Goal: Communication & Community: Answer question/provide support

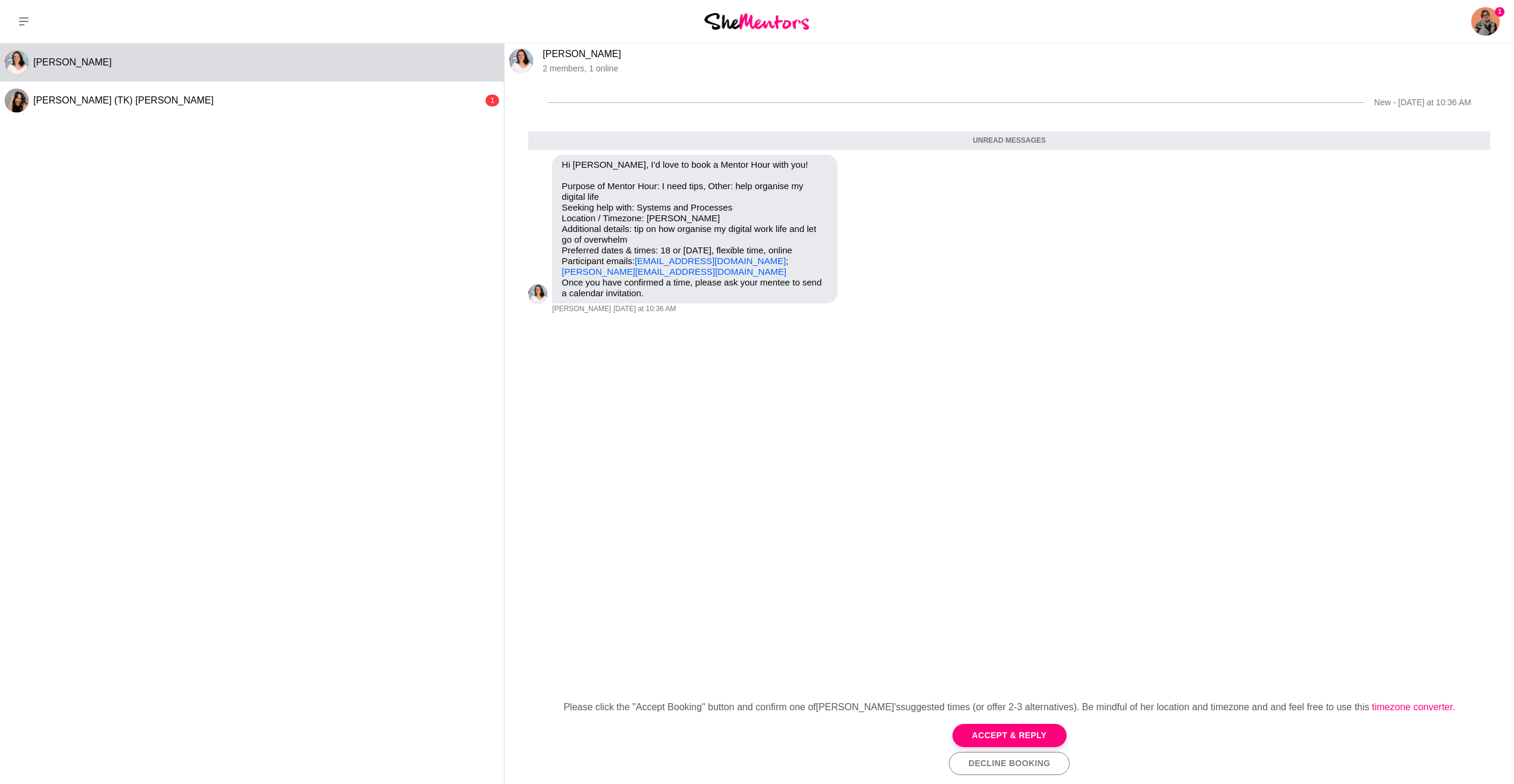
click at [981, 732] on button "Accept & Reply" at bounding box center [1009, 735] width 114 height 23
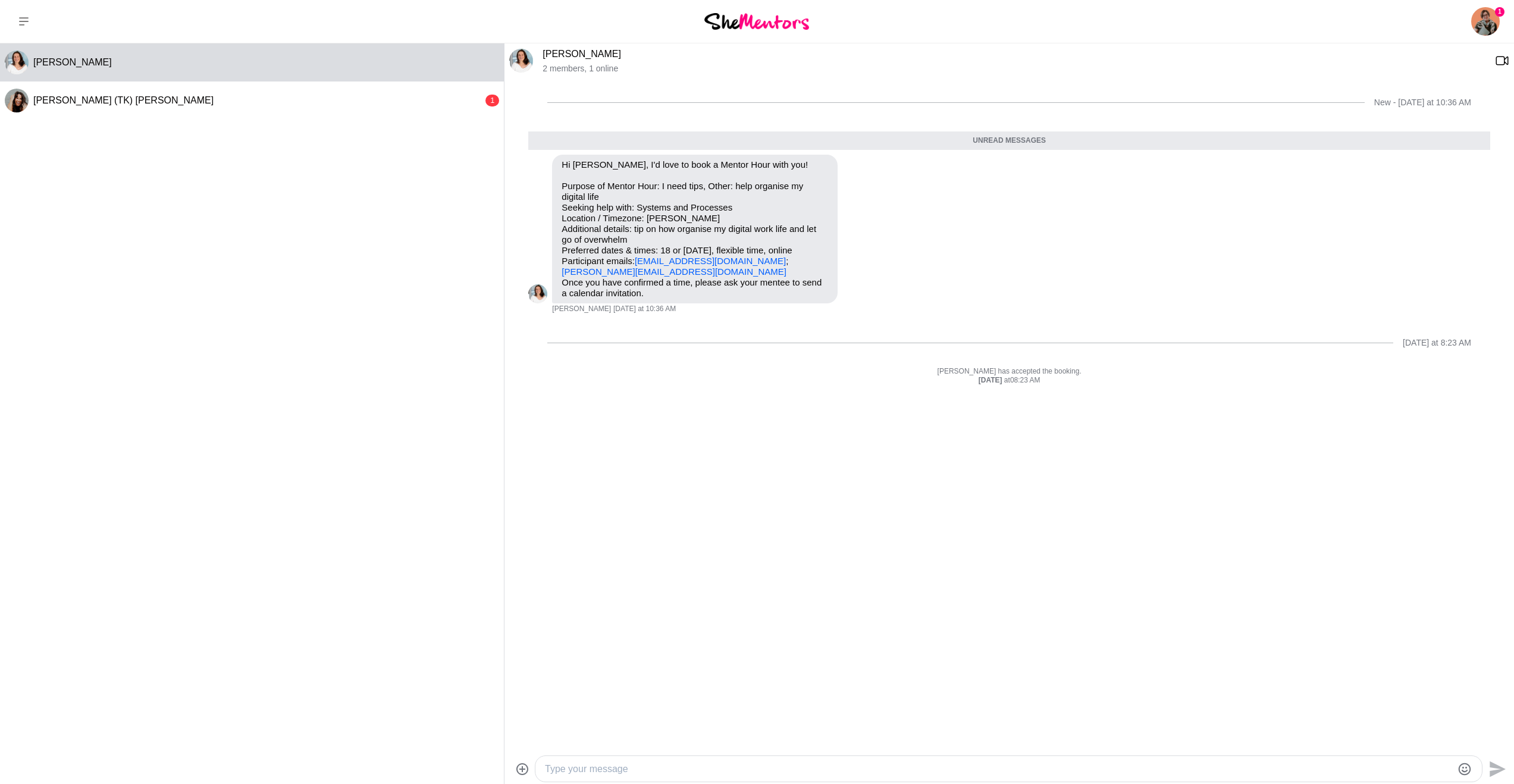
click at [633, 760] on div at bounding box center [998, 768] width 907 height 16
click at [624, 769] on textarea "Type your message" at bounding box center [998, 769] width 907 height 14
drag, startPoint x: 954, startPoint y: 770, endPoint x: 852, endPoint y: 766, distance: 102.1
click at [852, 766] on textarea "Hi [PERSON_NAME]! I'm excited to have a chat with you. [DATE] will work great f…" at bounding box center [998, 769] width 907 height 14
click at [1011, 770] on textarea "Hi [PERSON_NAME]! I'm excited to have a chat with you. [DATE] will work for me …" at bounding box center [998, 769] width 907 height 14
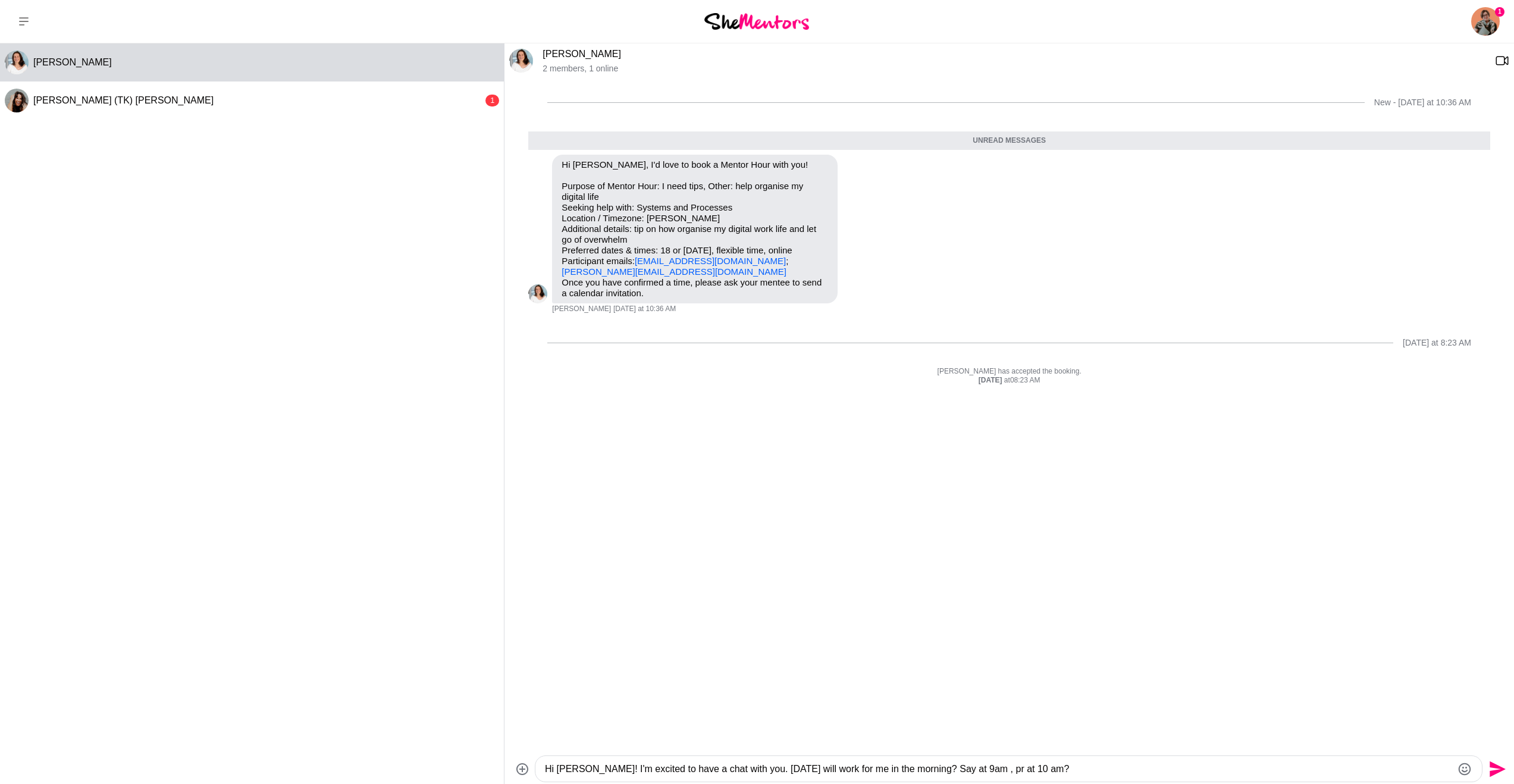
click at [1011, 770] on textarea "Hi [PERSON_NAME]! I'm excited to have a chat with you. [DATE] will work for me …" at bounding box center [998, 769] width 907 height 14
click at [1087, 770] on textarea "Hi [PERSON_NAME]! I'm excited to have a chat with you. [DATE] will work for me …" at bounding box center [998, 769] width 907 height 14
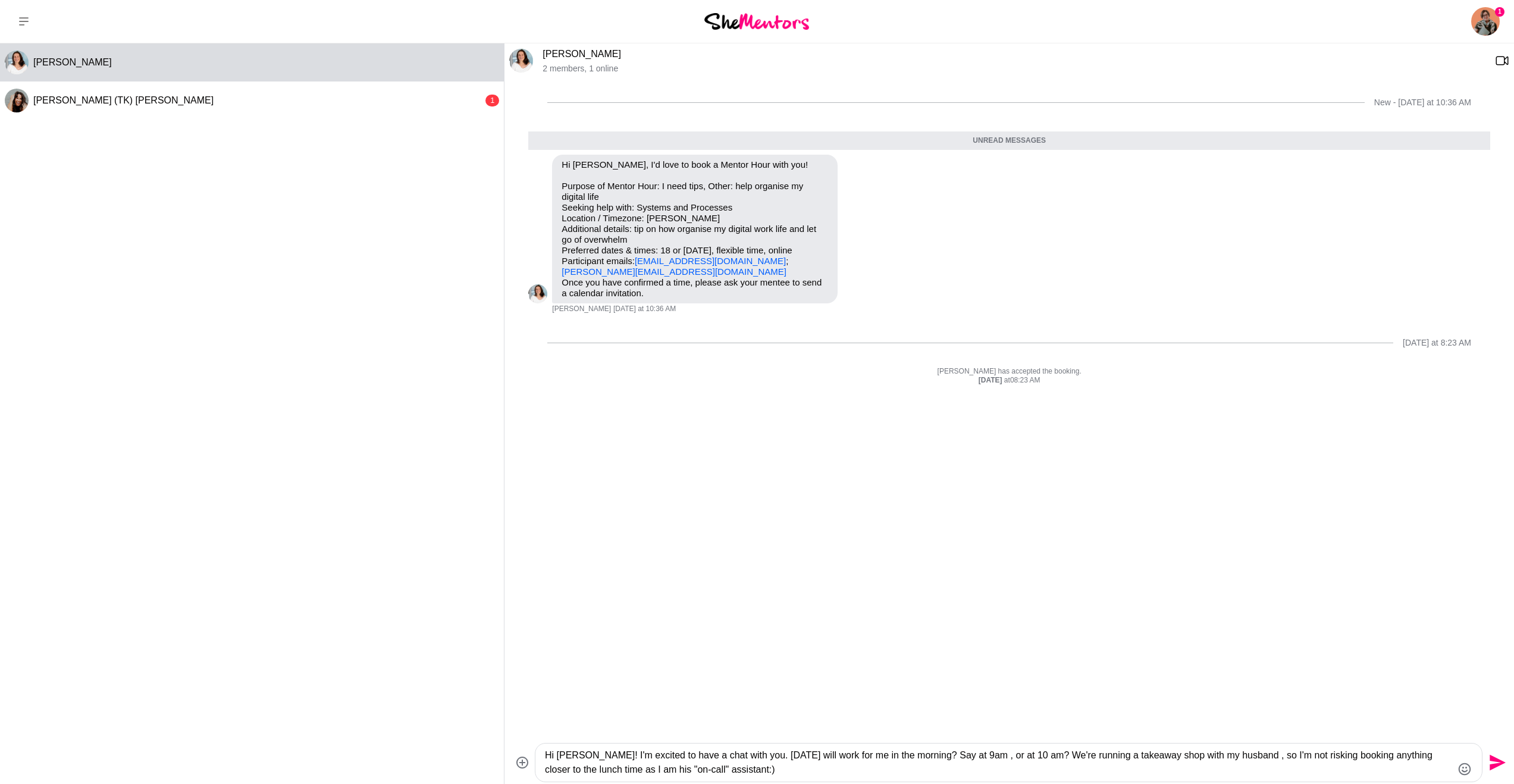
paste textarea "I’m excited to have a chat with you. The morning of [DATE] works well for me — …"
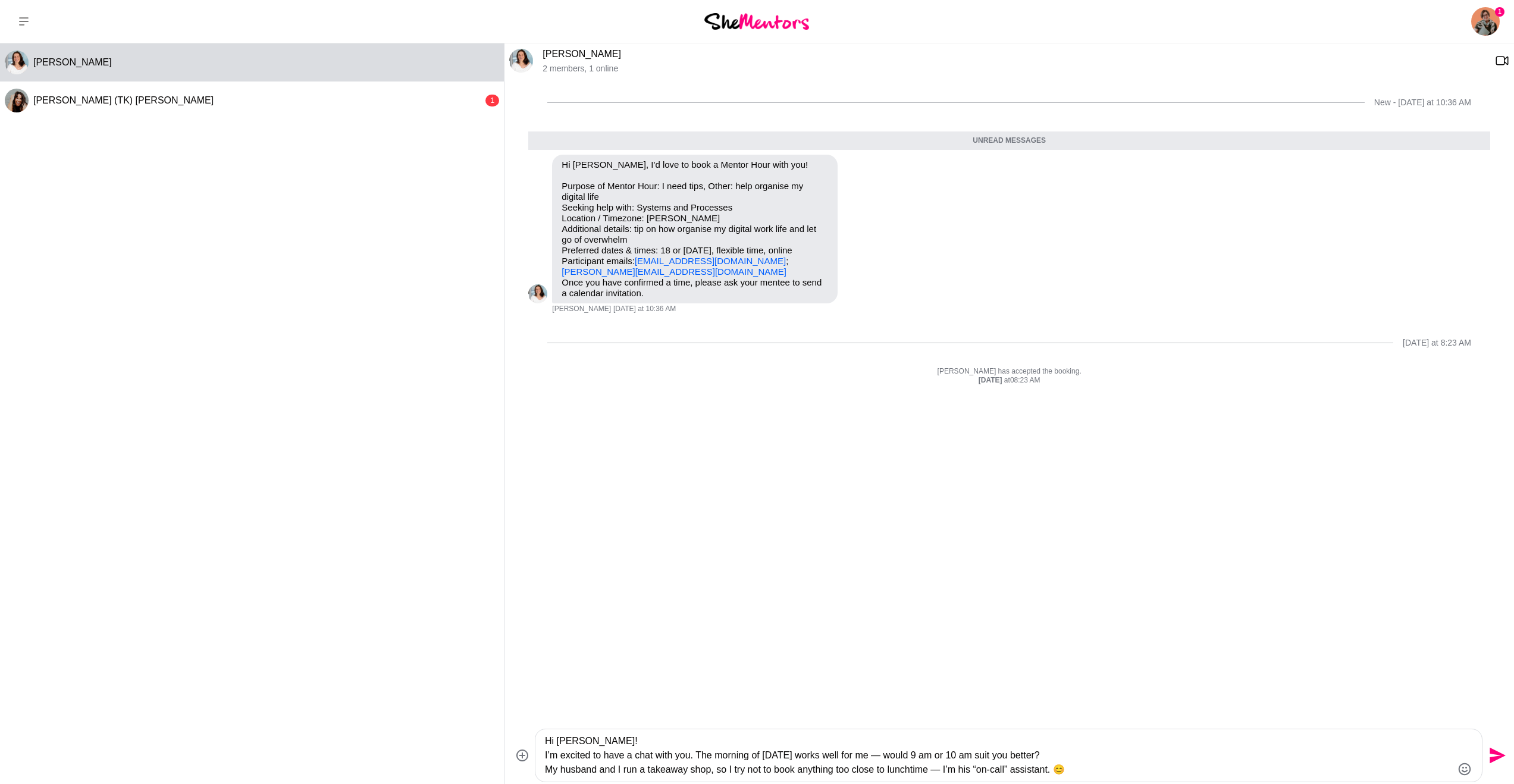
click at [545, 756] on textarea "Hi [PERSON_NAME]! I’m excited to have a chat with you. The morning of [DATE] wo…" at bounding box center [998, 755] width 907 height 43
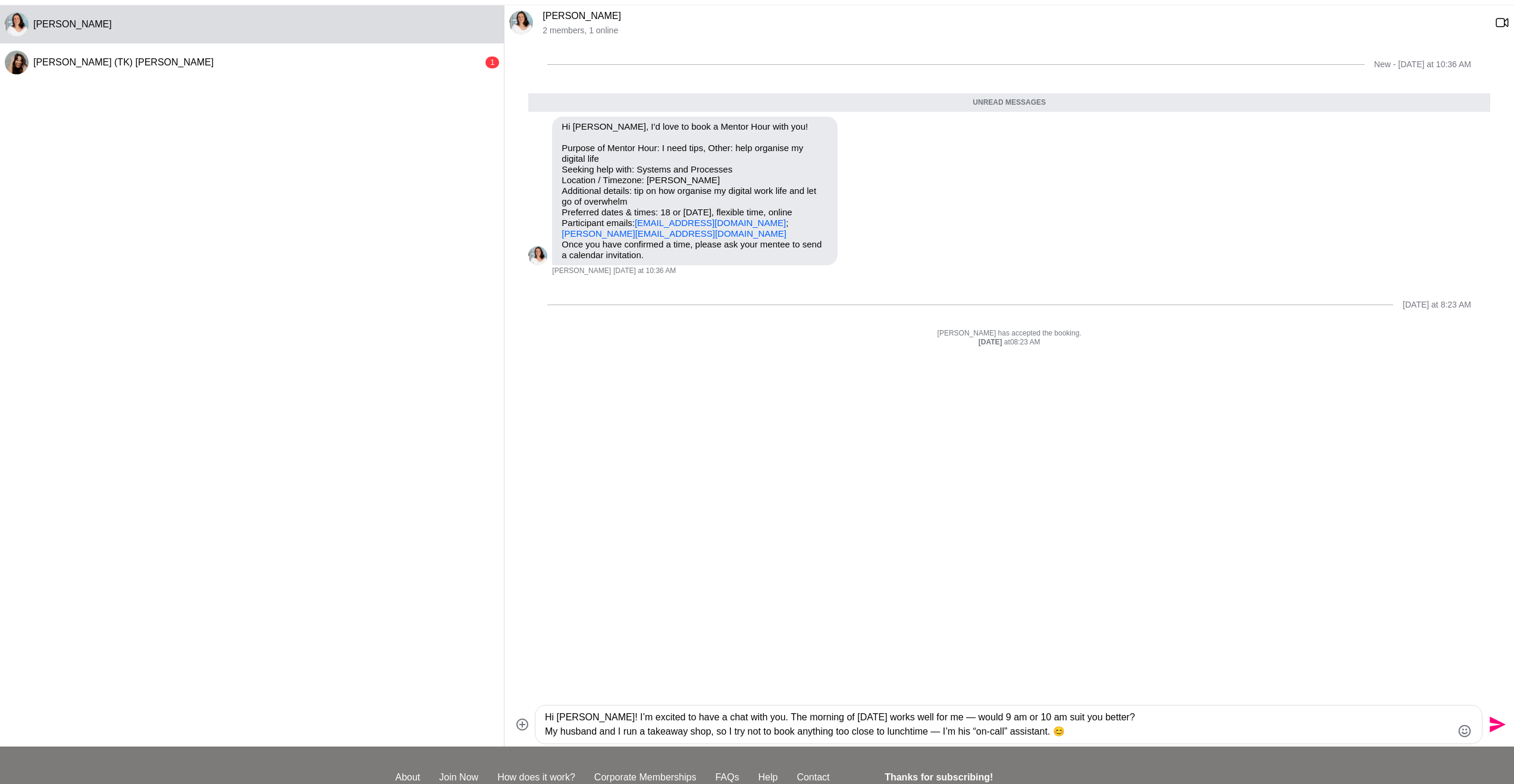
scroll to position [113, 0]
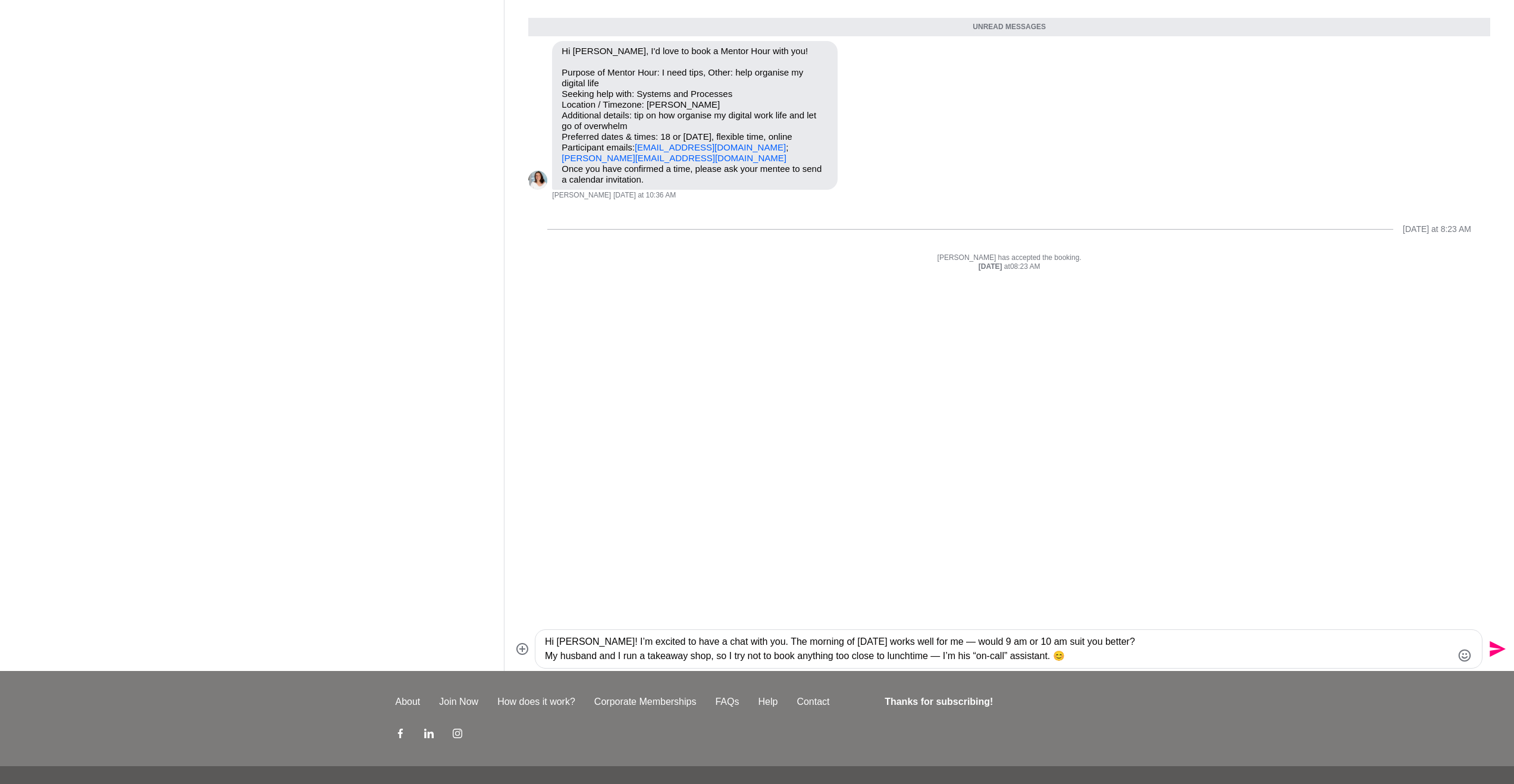
click at [1127, 659] on textarea "Hi [PERSON_NAME]! I’m excited to have a chat with you. The morning of [DATE] wo…" at bounding box center [998, 649] width 907 height 29
type textarea "Hi [PERSON_NAME]! I’m excited to have a chat with you. The morning of [DATE] wo…"
click at [1496, 654] on icon "Send" at bounding box center [1496, 648] width 19 height 19
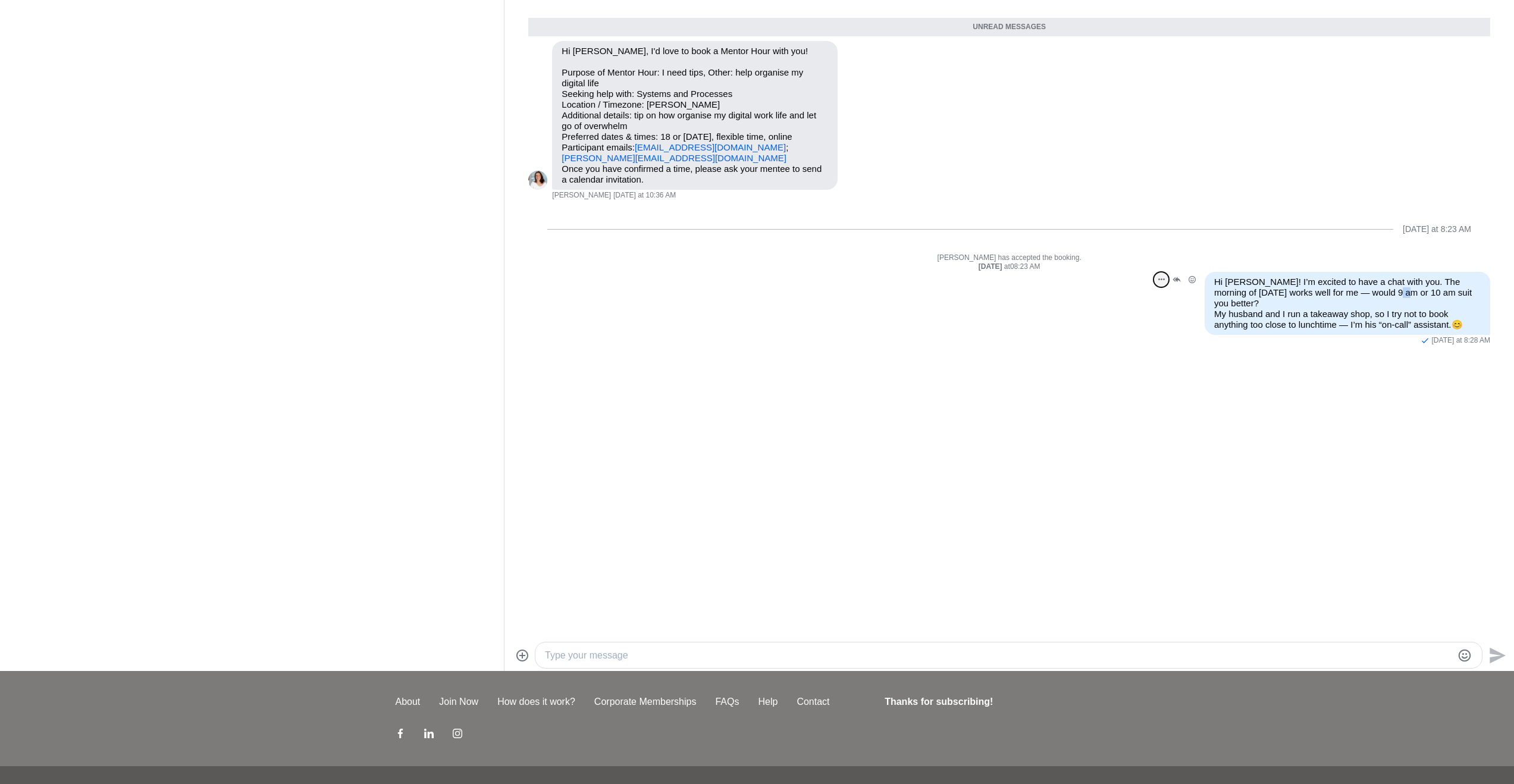
click at [1161, 280] on button "Open Message Actions Menu" at bounding box center [1161, 280] width 16 height 16
click at [1098, 241] on button "Edit Message" at bounding box center [1121, 236] width 95 height 24
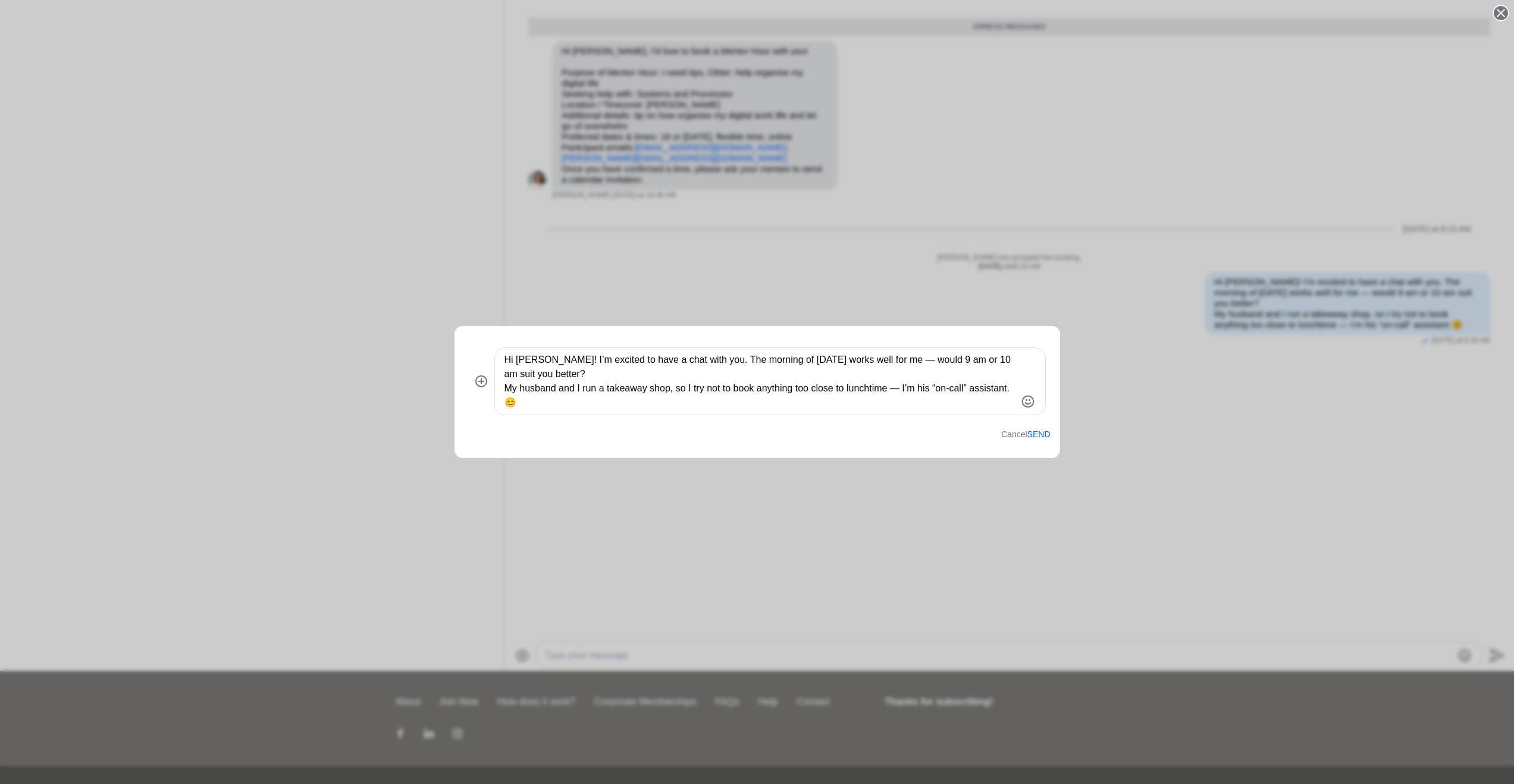
click at [542, 374] on textarea "Hi [PERSON_NAME]! I’m excited to have a chat with you. The morning of [DATE] wo…" at bounding box center [759, 381] width 511 height 57
type textarea "Hi [PERSON_NAME]! I’m excited to have a chat with you. The morning of [DATE] wo…"
click at [1041, 435] on button "Send" at bounding box center [1039, 434] width 23 height 10
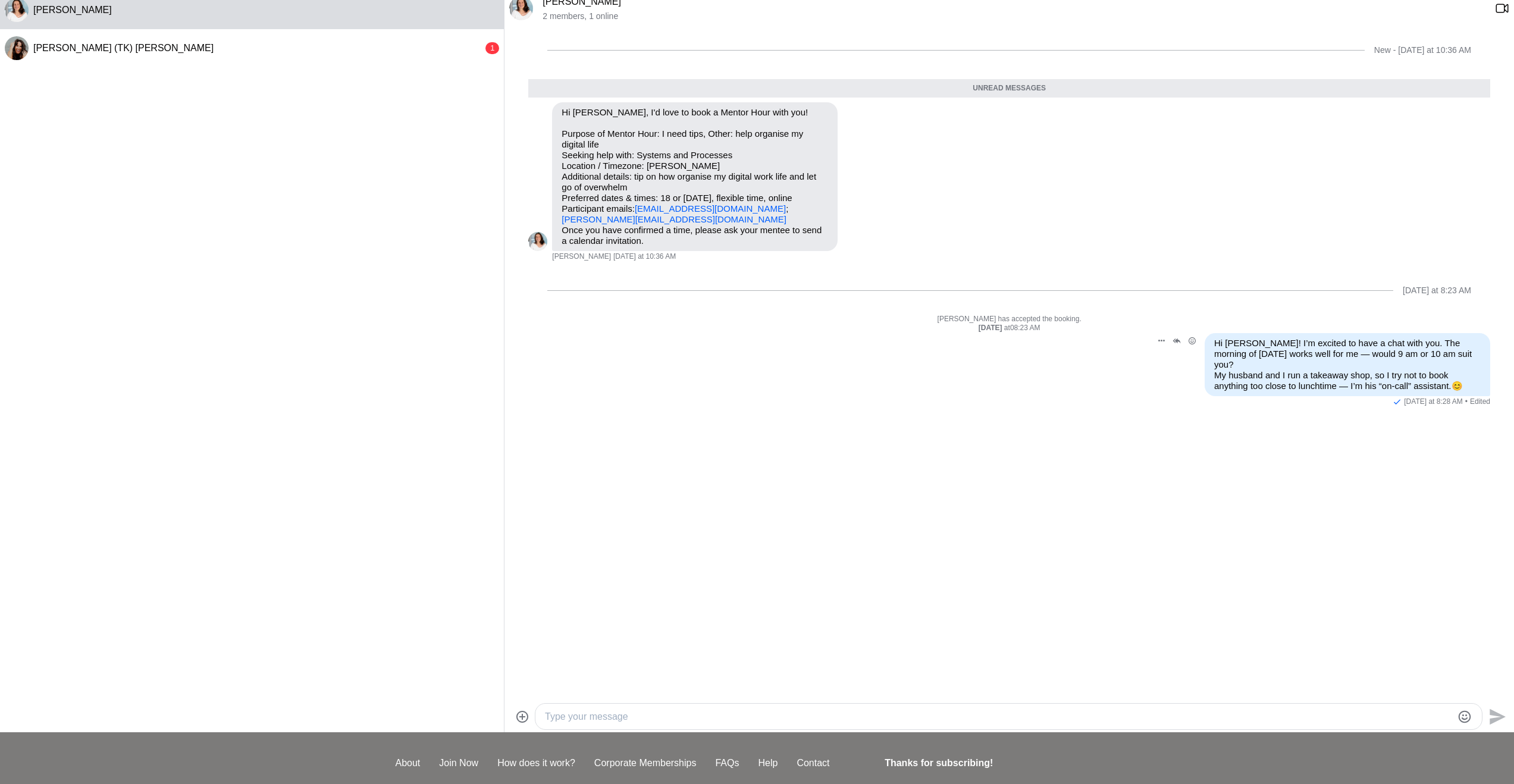
scroll to position [0, 0]
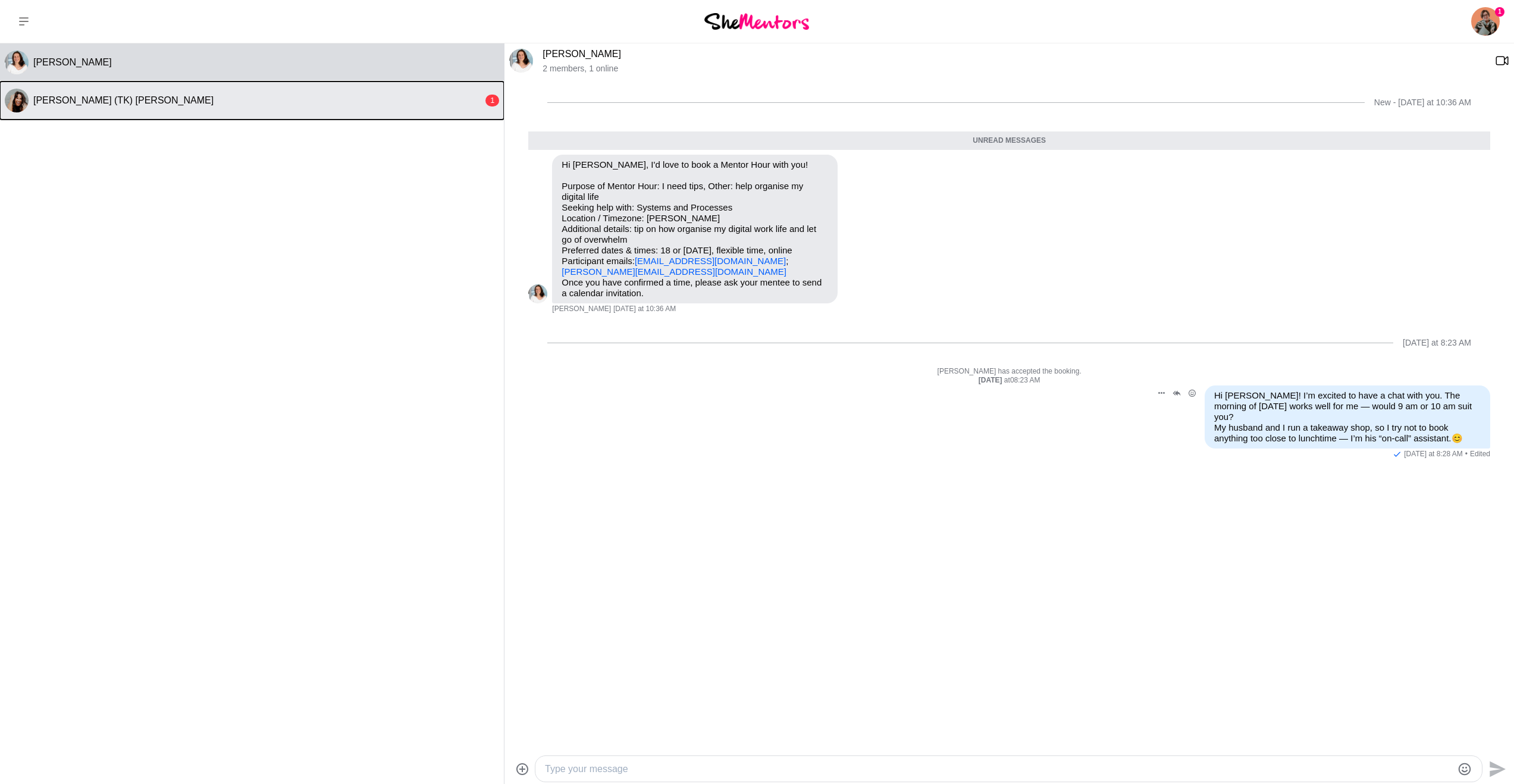
click at [78, 106] on div "[PERSON_NAME] (TK) [PERSON_NAME]" at bounding box center [258, 100] width 450 height 12
